Goal: Navigation & Orientation: Find specific page/section

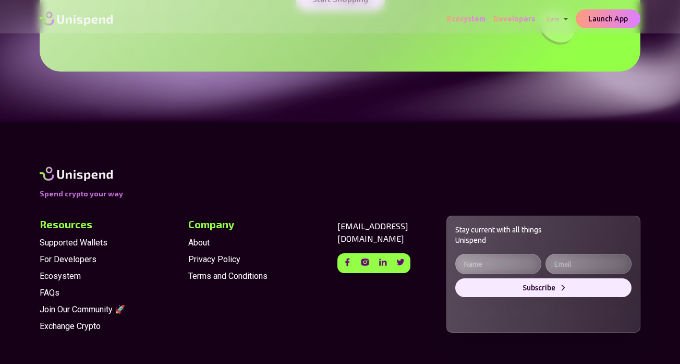
scroll to position [2650, 0]
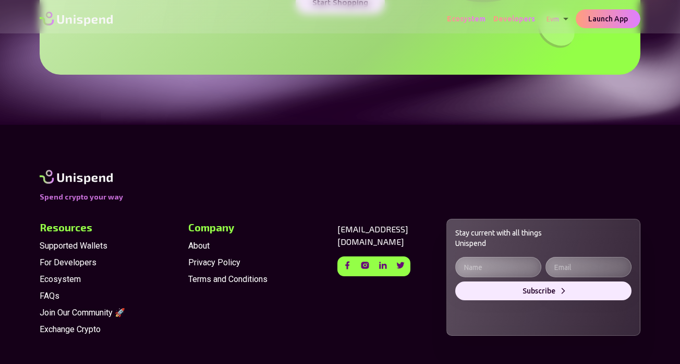
click at [71, 245] on span "Supported Wallets" at bounding box center [110, 245] width 140 height 13
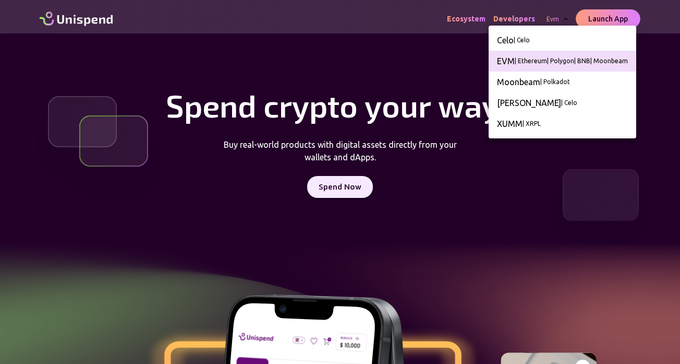
click at [280, 32] on div at bounding box center [340, 182] width 680 height 364
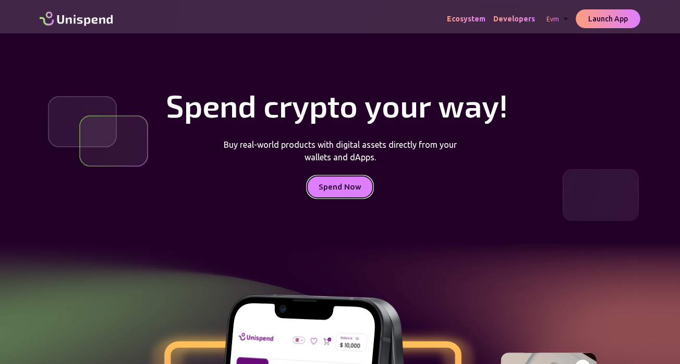
click at [331, 184] on button "Spend Now" at bounding box center [340, 187] width 66 height 22
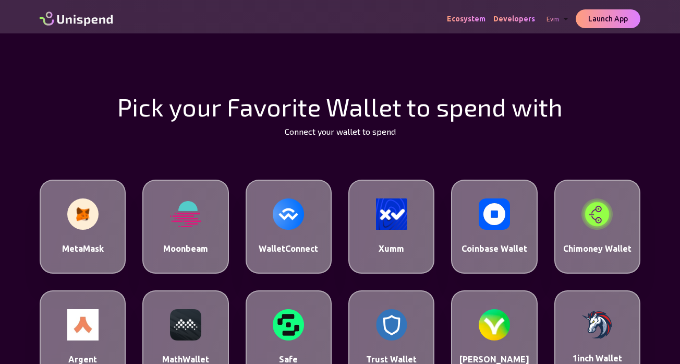
click at [87, 226] on img at bounding box center [82, 213] width 31 height 31
